Goal: Communication & Community: Answer question/provide support

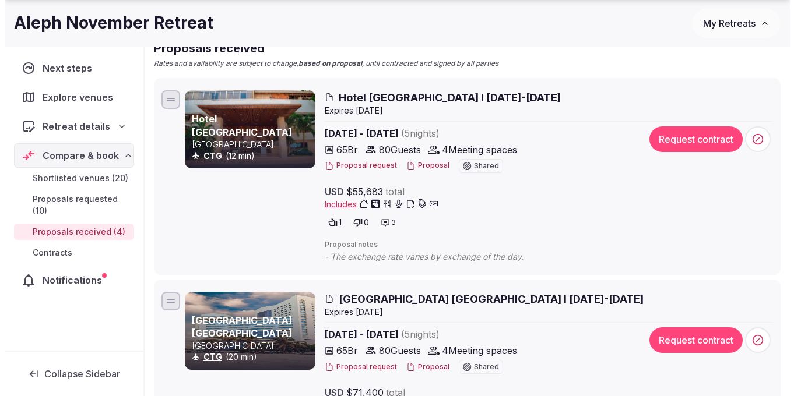
scroll to position [149, 0]
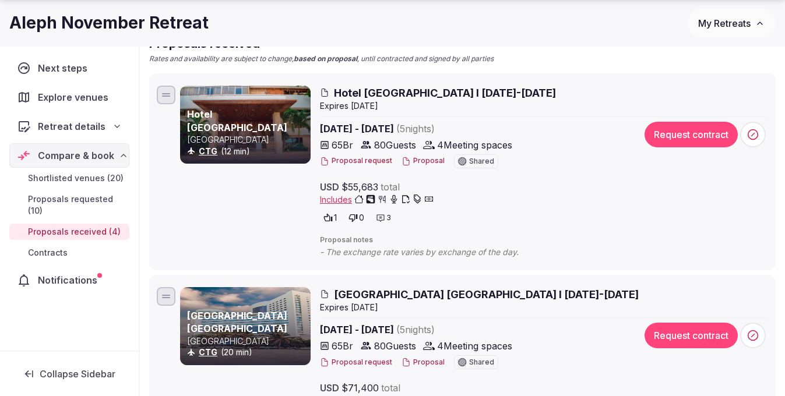
click at [381, 218] on icon at bounding box center [381, 218] width 8 height 7
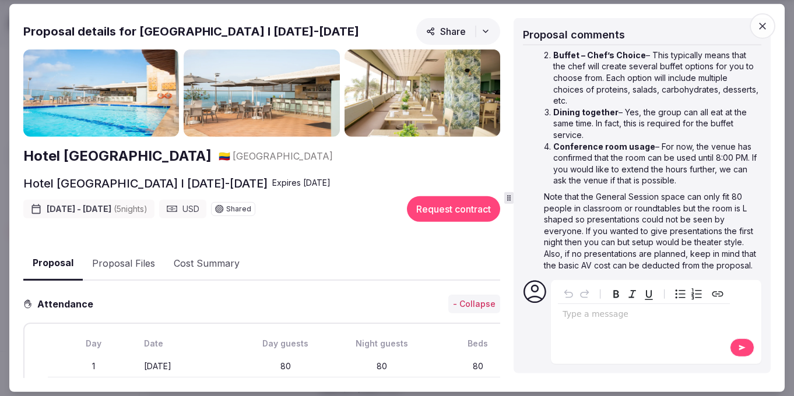
scroll to position [251, 0]
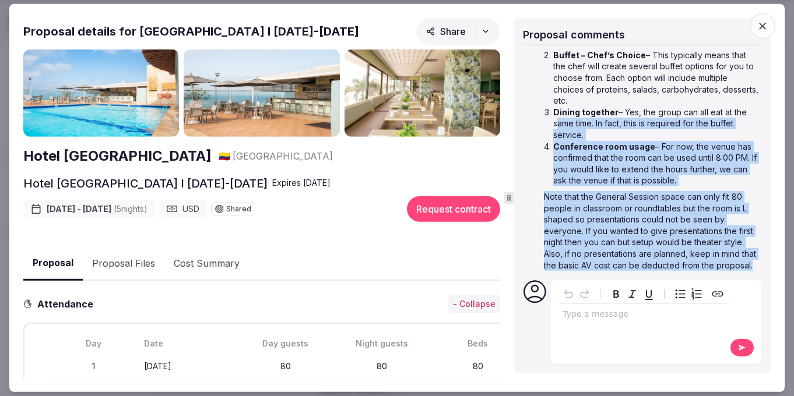
drag, startPoint x: 604, startPoint y: 262, endPoint x: 549, endPoint y: 110, distance: 161.2
click at [549, 110] on div "Please see the Hotel Capilla del Mar responses below: Waiter AM/PM – Yes, this …" at bounding box center [651, 140] width 215 height 261
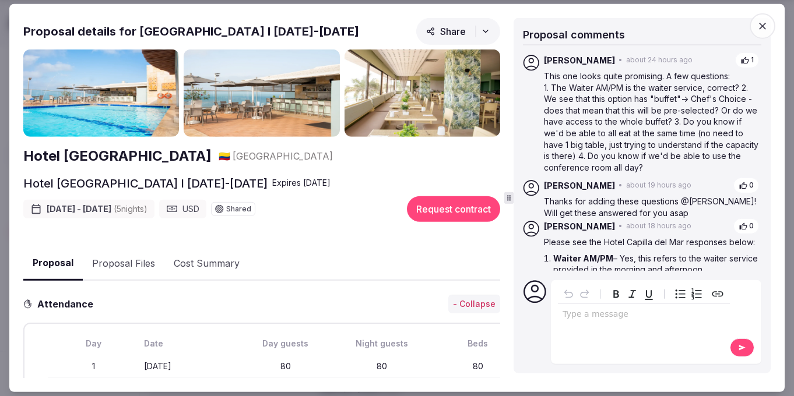
scroll to position [0, 0]
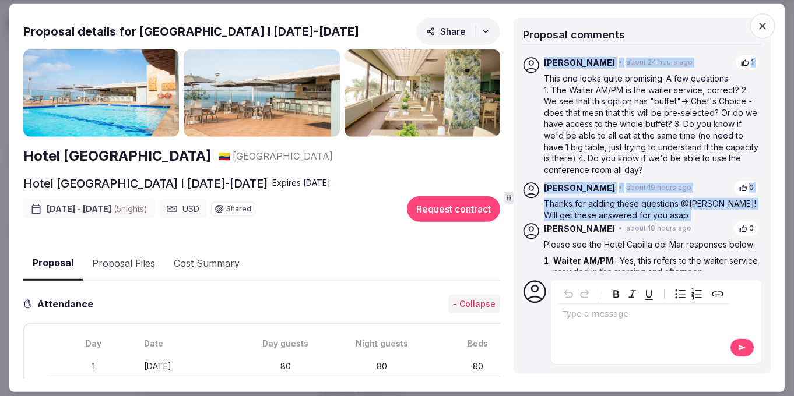
click at [544, 77] on p "This one looks quite promising. A few questions:" at bounding box center [651, 79] width 215 height 12
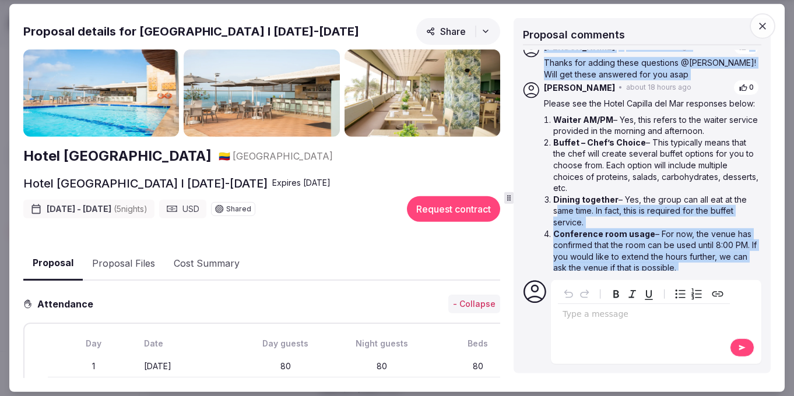
scroll to position [150, 0]
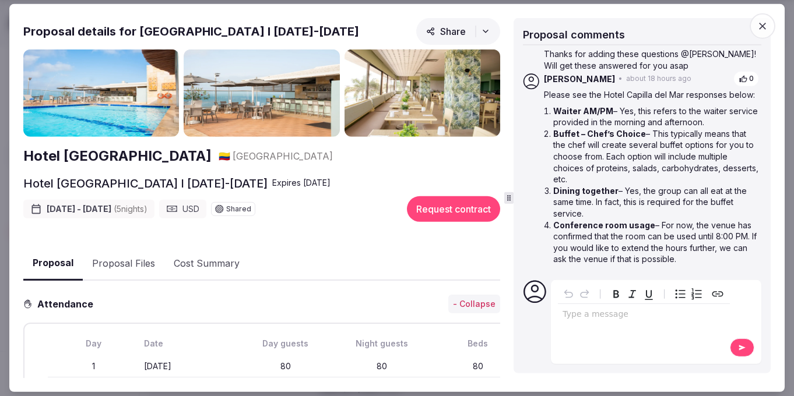
click at [596, 321] on div "editable markdown" at bounding box center [644, 315] width 172 height 23
click at [732, 354] on button at bounding box center [742, 348] width 24 height 19
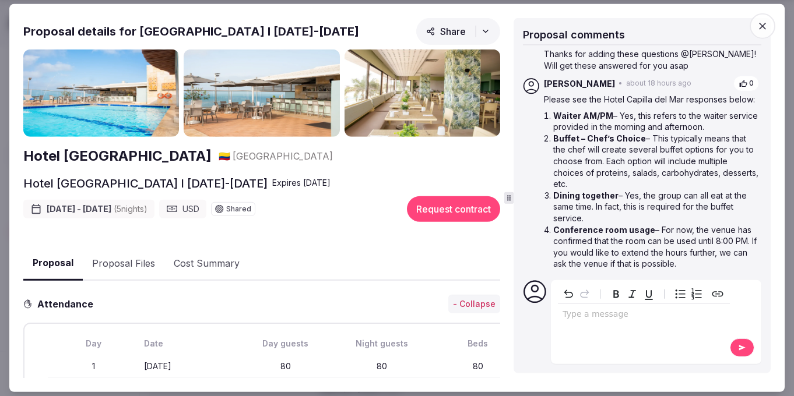
scroll to position [293, 0]
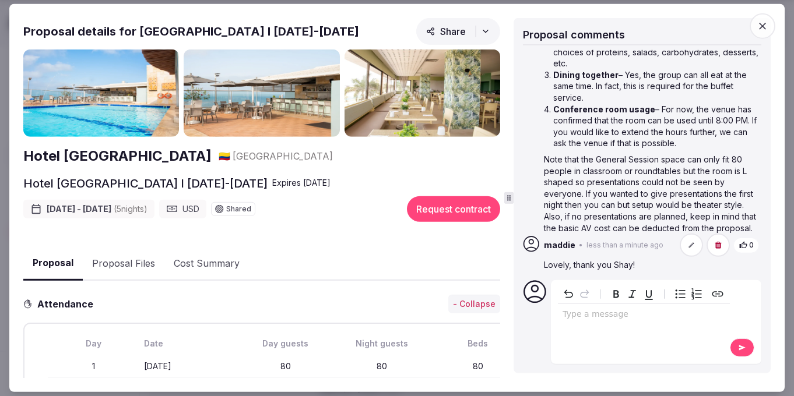
click at [433, 33] on span "Share" at bounding box center [446, 32] width 40 height 12
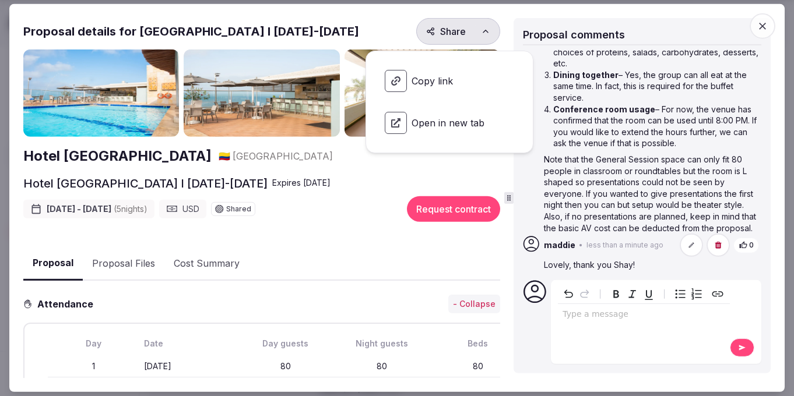
click at [433, 86] on span "Copy link" at bounding box center [449, 81] width 148 height 41
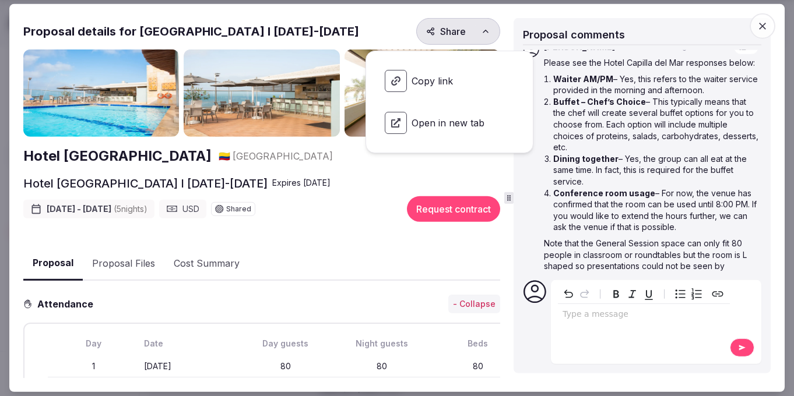
scroll to position [187, 0]
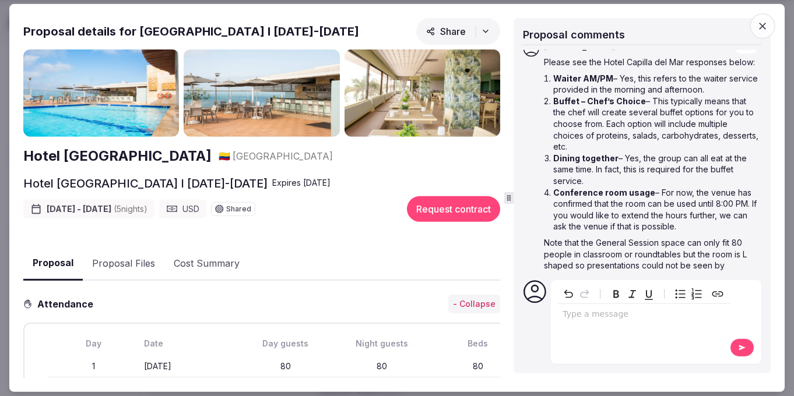
drag, startPoint x: 547, startPoint y: 90, endPoint x: 638, endPoint y: 161, distance: 115.8
click at [638, 161] on ol "Waiter AM/PM – Yes, this refers to the waiter service provided in the morning a…" at bounding box center [651, 153] width 215 height 160
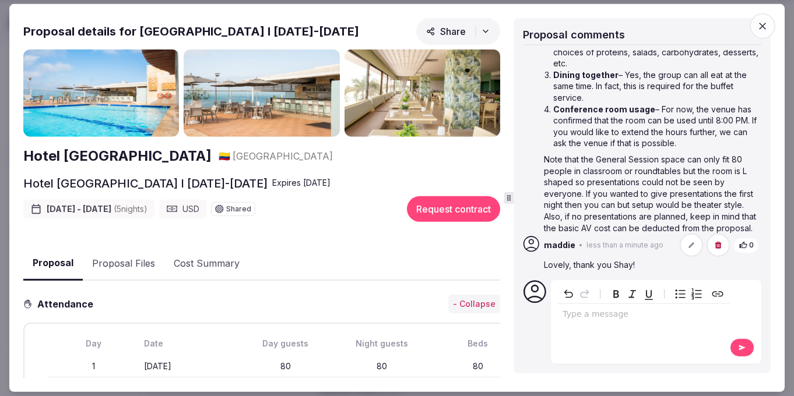
scroll to position [293, 0]
click at [725, 132] on li "Conference room usage – For now, the venue has confirmed that the room can be u…" at bounding box center [656, 125] width 206 height 45
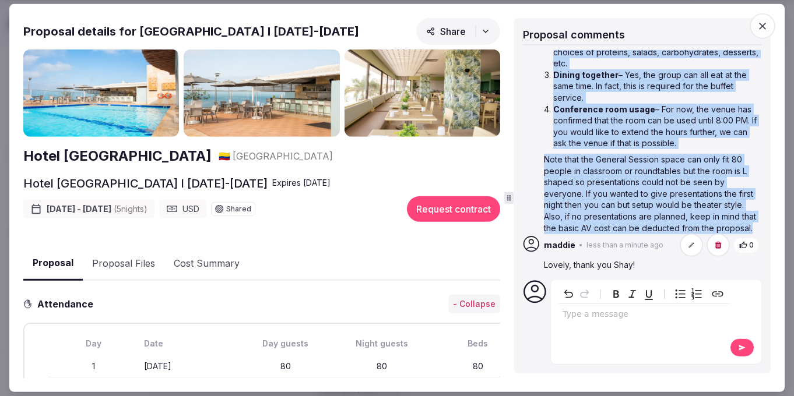
click at [607, 229] on p "Note that the General Session space can only fit 80 people in classroom or roun…" at bounding box center [651, 194] width 215 height 80
copy div "Waiter AM/PM – Yes, this refers to the waiter service provided in the morning a…"
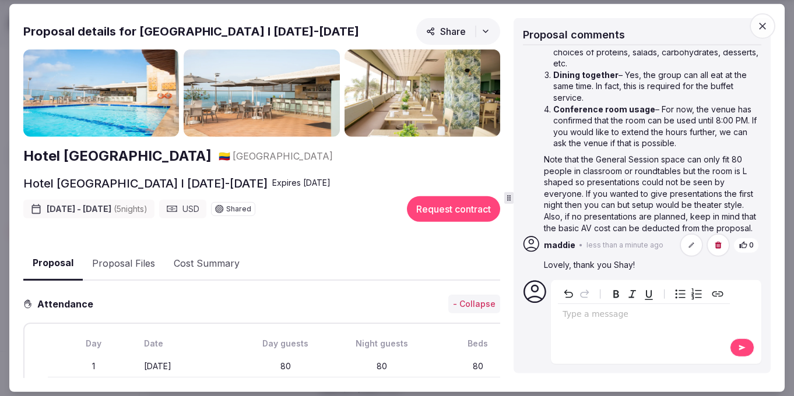
click at [582, 323] on div "editable markdown" at bounding box center [644, 315] width 172 height 23
drag, startPoint x: 547, startPoint y: 318, endPoint x: 515, endPoint y: 314, distance: 32.3
click at [515, 314] on div "Proposal comments [PERSON_NAME] • less than a minute ago 0 Lovely, thank you [P…" at bounding box center [642, 196] width 257 height 356
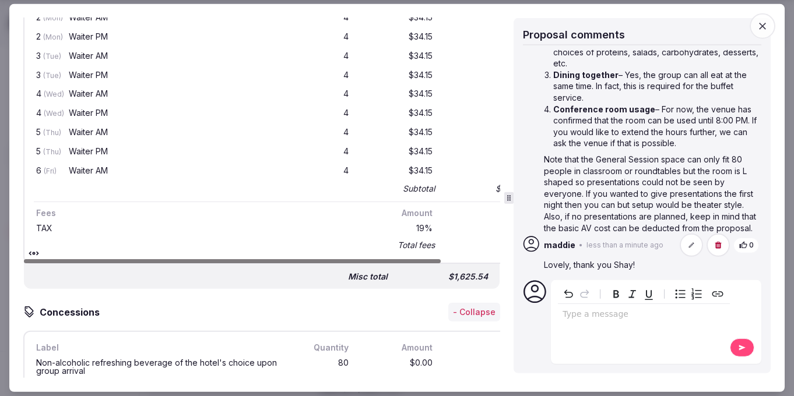
scroll to position [3163, 0]
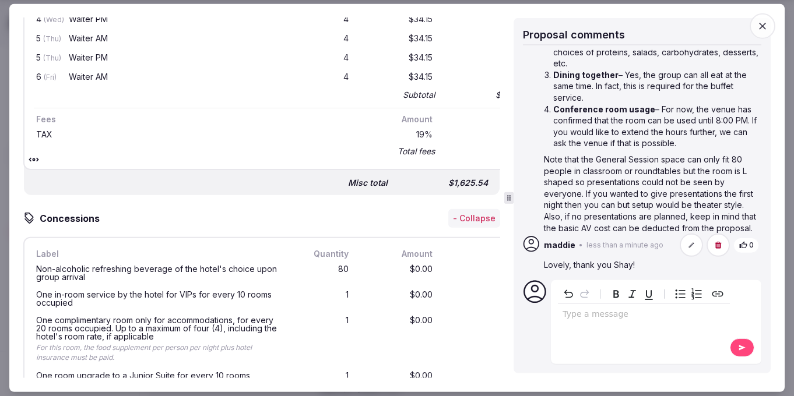
click at [595, 319] on p "editable markdown" at bounding box center [644, 315] width 163 height 12
click at [599, 313] on span "**********" at bounding box center [610, 314] width 94 height 8
click at [630, 326] on div "**********" at bounding box center [644, 315] width 172 height 23
click at [740, 346] on icon at bounding box center [742, 348] width 6 height 5
